Goal: Find specific page/section: Find specific page/section

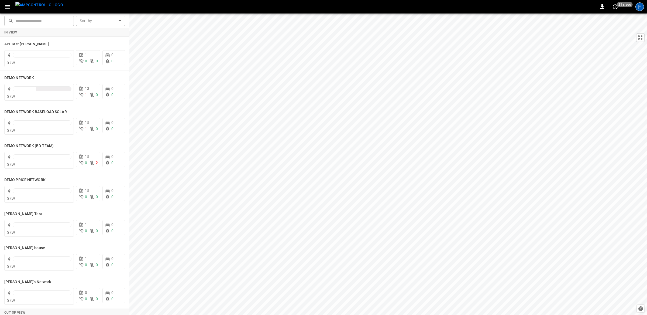
click at [641, 8] on div "F" at bounding box center [639, 6] width 9 height 9
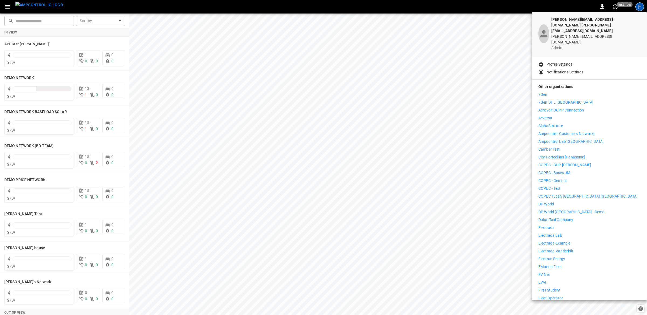
scroll to position [29, 0]
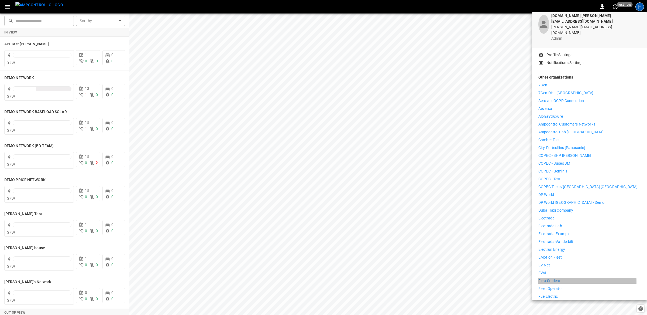
click at [549, 278] on p "First Student" at bounding box center [549, 281] width 22 height 6
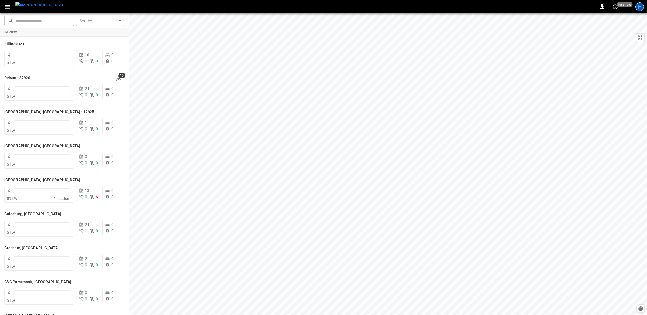
click at [640, 8] on div "F" at bounding box center [639, 6] width 9 height 9
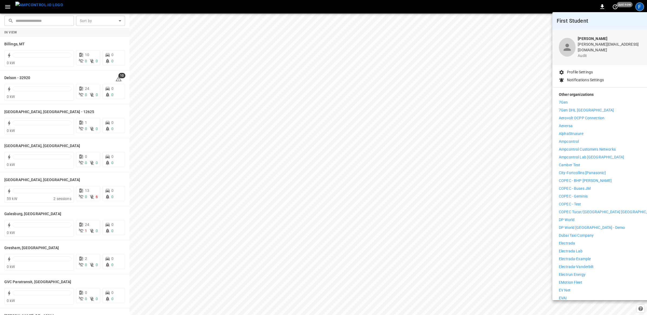
scroll to position [25, 0]
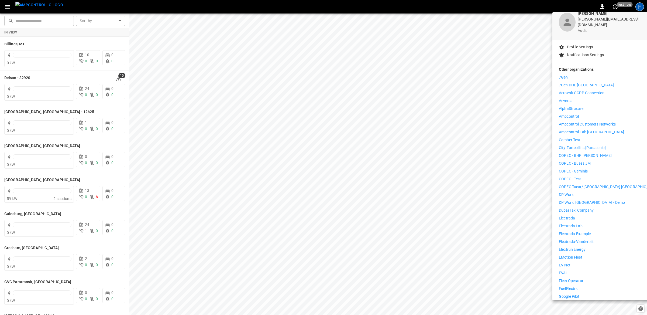
click at [564, 270] on p "EVAI" at bounding box center [563, 273] width 8 height 6
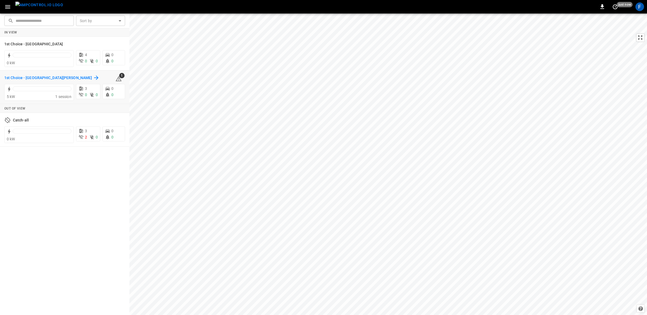
click at [39, 76] on h6 "1st Choice - San Fernando" at bounding box center [48, 78] width 88 height 6
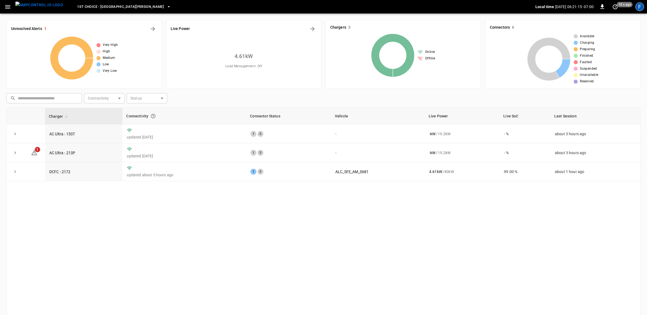
click at [637, 8] on div "F" at bounding box center [639, 6] width 9 height 9
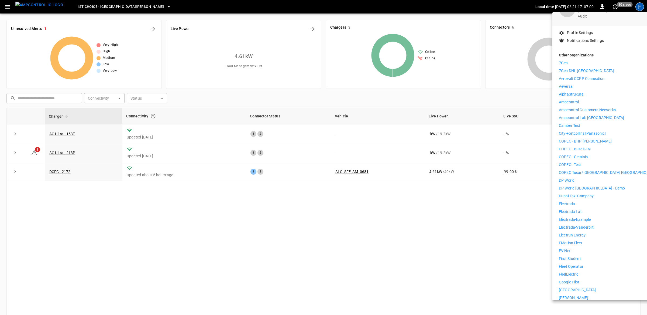
scroll to position [47, 0]
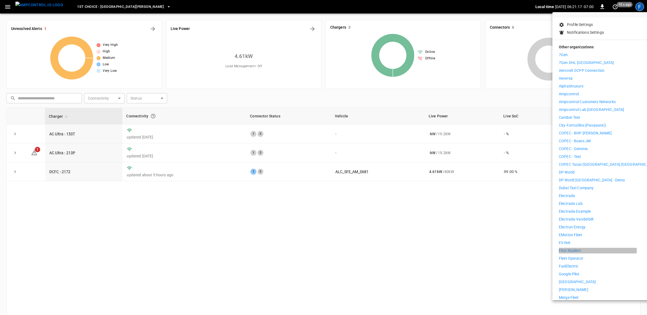
click at [586, 247] on li "First Student" at bounding box center [608, 250] width 99 height 6
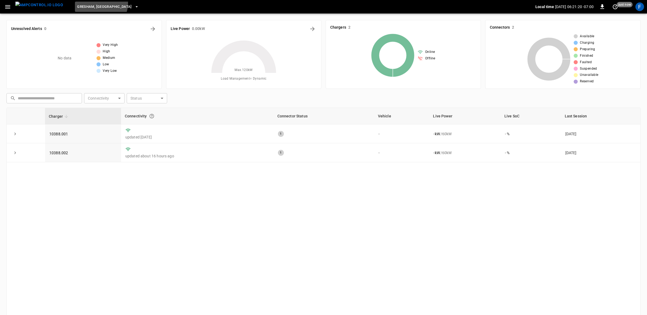
click at [91, 4] on span "Gresham, [GEOGRAPHIC_DATA]" at bounding box center [104, 7] width 55 height 6
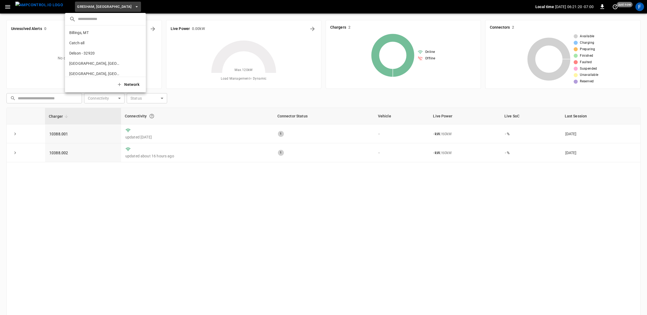
scroll to position [70, 0]
click at [94, 18] on input "text" at bounding box center [110, 19] width 64 height 8
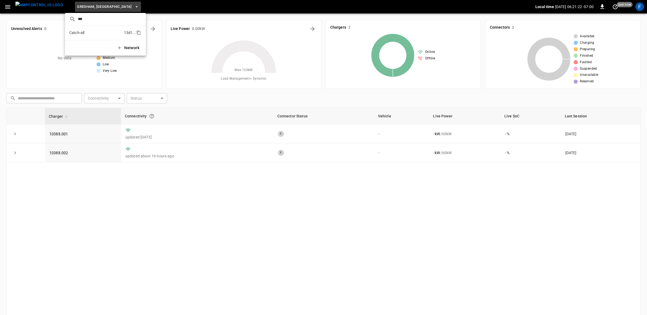
type input "***"
click at [86, 31] on li "Catch-all 13d1 ..." at bounding box center [105, 32] width 81 height 10
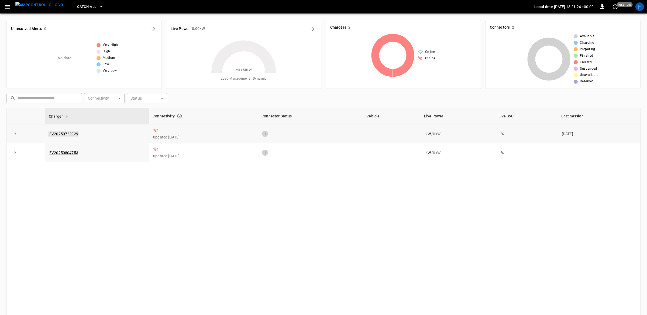
click at [64, 134] on link "EV20250722929" at bounding box center [63, 133] width 31 height 6
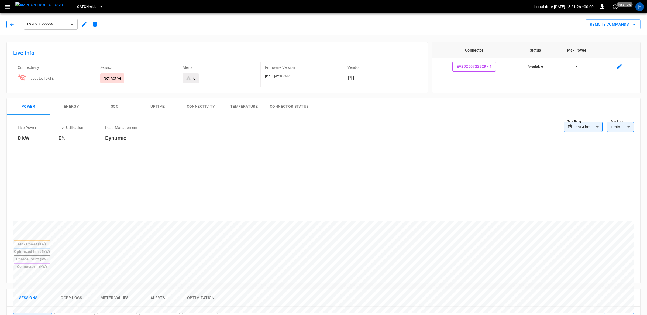
click at [9, 26] on icon "button" at bounding box center [11, 24] width 5 height 5
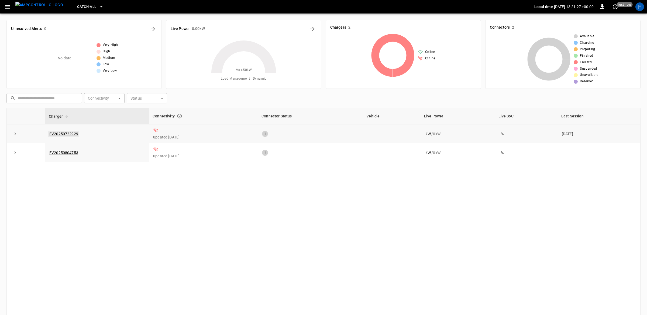
click at [52, 133] on link "EV20250722929" at bounding box center [63, 133] width 31 height 6
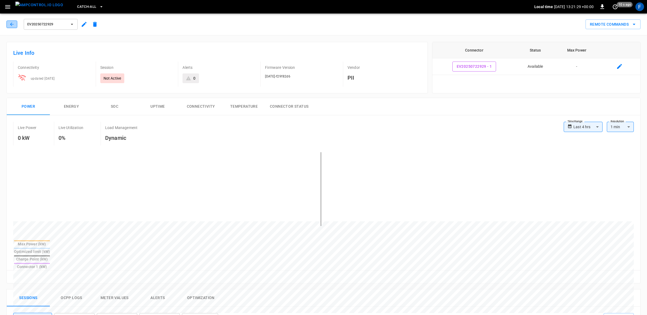
click at [14, 27] on icon "button" at bounding box center [11, 24] width 5 height 5
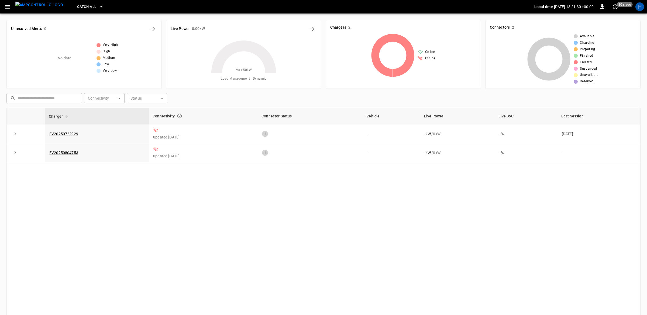
click at [8, 6] on icon "button" at bounding box center [7, 7] width 5 height 4
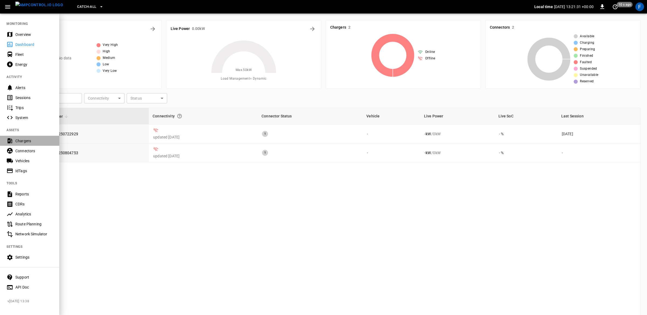
click at [19, 141] on div "Chargers" at bounding box center [33, 140] width 37 height 5
